Goal: Task Accomplishment & Management: Use online tool/utility

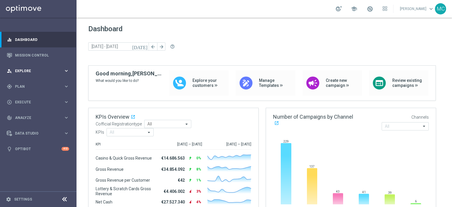
click at [40, 76] on div "person_search Explore keyboard_arrow_right" at bounding box center [38, 71] width 76 height 16
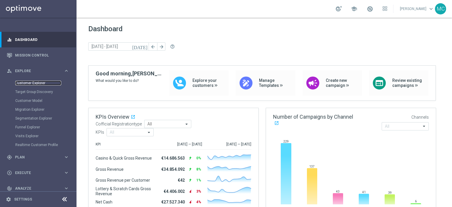
click at [33, 83] on link "Customer Explorer" at bounding box center [38, 83] width 46 height 5
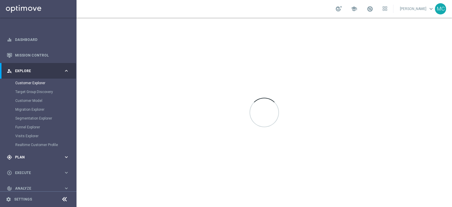
click at [25, 157] on span "Plan" at bounding box center [39, 157] width 49 height 4
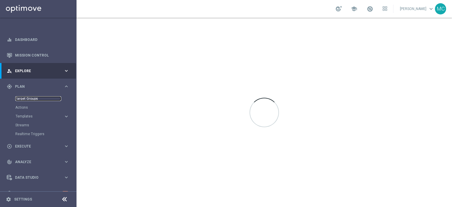
click at [22, 99] on link "Target Groups" at bounding box center [38, 98] width 46 height 5
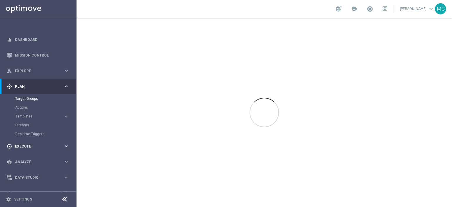
click at [24, 141] on div "play_circle_outline Execute keyboard_arrow_right" at bounding box center [38, 146] width 76 height 16
drag, startPoint x: 23, startPoint y: 110, endPoint x: 26, endPoint y: 114, distance: 4.7
click at [23, 110] on div "Campaign Builder" at bounding box center [45, 114] width 61 height 9
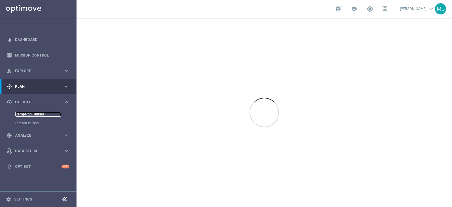
click at [26, 114] on link "Campaign Builder" at bounding box center [38, 114] width 46 height 5
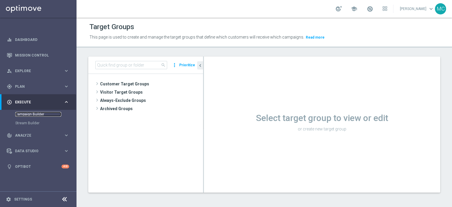
click at [26, 114] on link "Campaign Builder" at bounding box center [38, 114] width 46 height 5
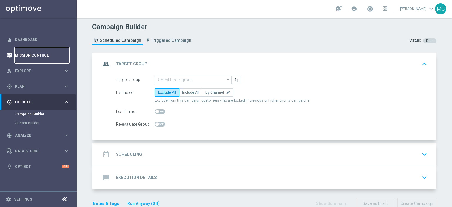
click at [32, 57] on link "Mission Control" at bounding box center [42, 55] width 54 height 16
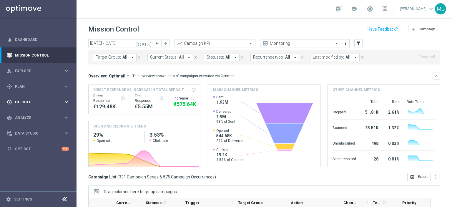
click at [39, 104] on div "play_circle_outline Execute" at bounding box center [35, 101] width 57 height 5
click at [40, 118] on div "Campaign Builder" at bounding box center [45, 114] width 61 height 9
click at [37, 114] on link "Campaign Builder" at bounding box center [38, 114] width 46 height 5
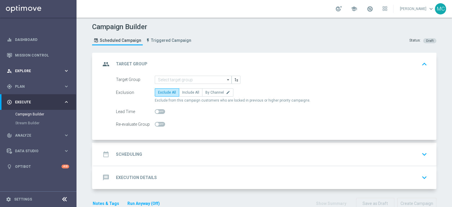
click at [34, 68] on div "person_search Explore keyboard_arrow_right" at bounding box center [38, 71] width 76 height 16
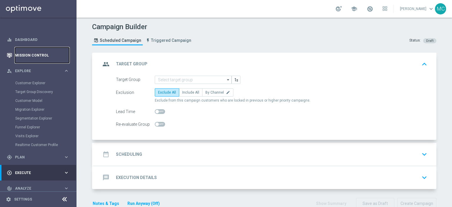
click at [31, 53] on link "Mission Control" at bounding box center [42, 55] width 54 height 16
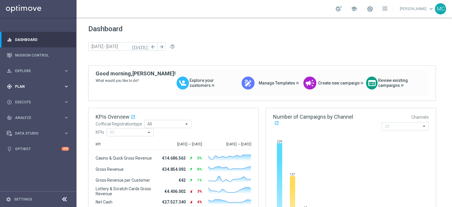
click at [34, 85] on span "Plan" at bounding box center [39, 87] width 49 height 4
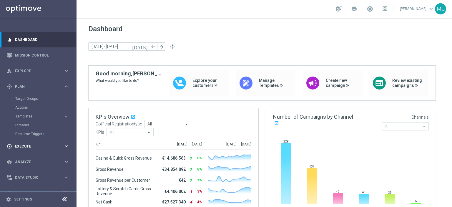
click at [28, 145] on span "Execute" at bounding box center [39, 146] width 49 height 4
click at [28, 110] on div "Campaign Builder" at bounding box center [45, 114] width 61 height 9
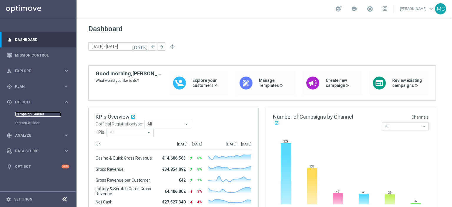
click at [29, 113] on link "Campaign Builder" at bounding box center [38, 114] width 46 height 5
